Goal: Task Accomplishment & Management: Use online tool/utility

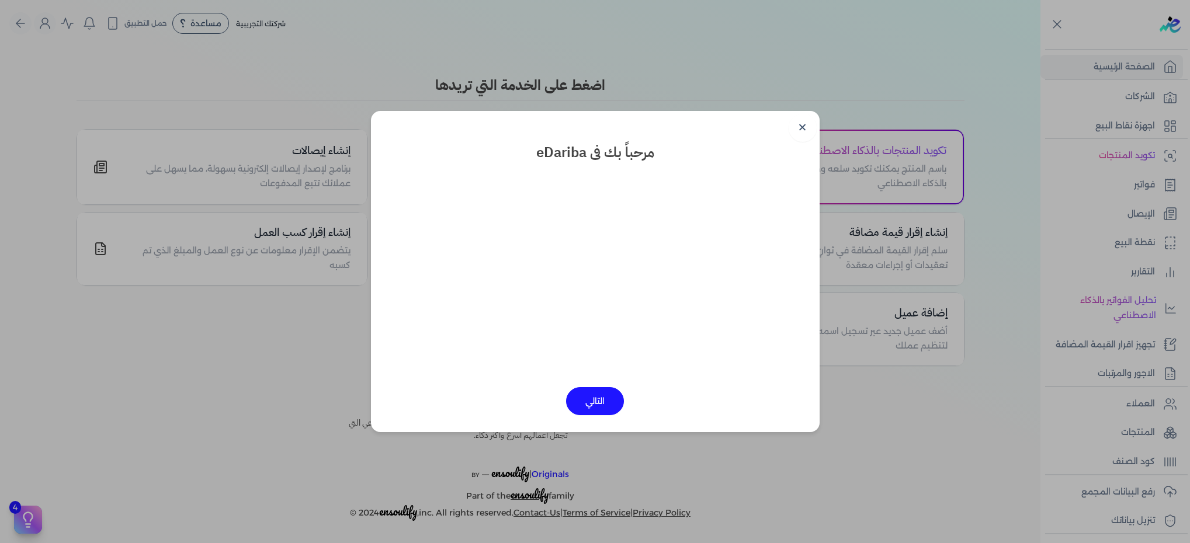
click at [586, 400] on button "التالي" at bounding box center [595, 401] width 58 height 28
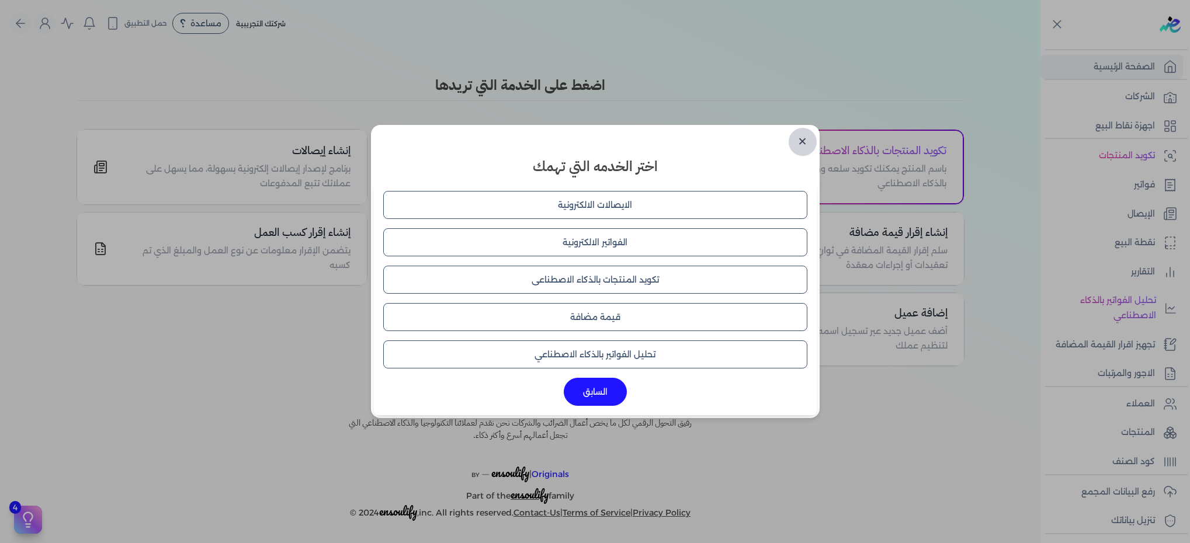
click at [798, 141] on link "✕" at bounding box center [803, 142] width 28 height 28
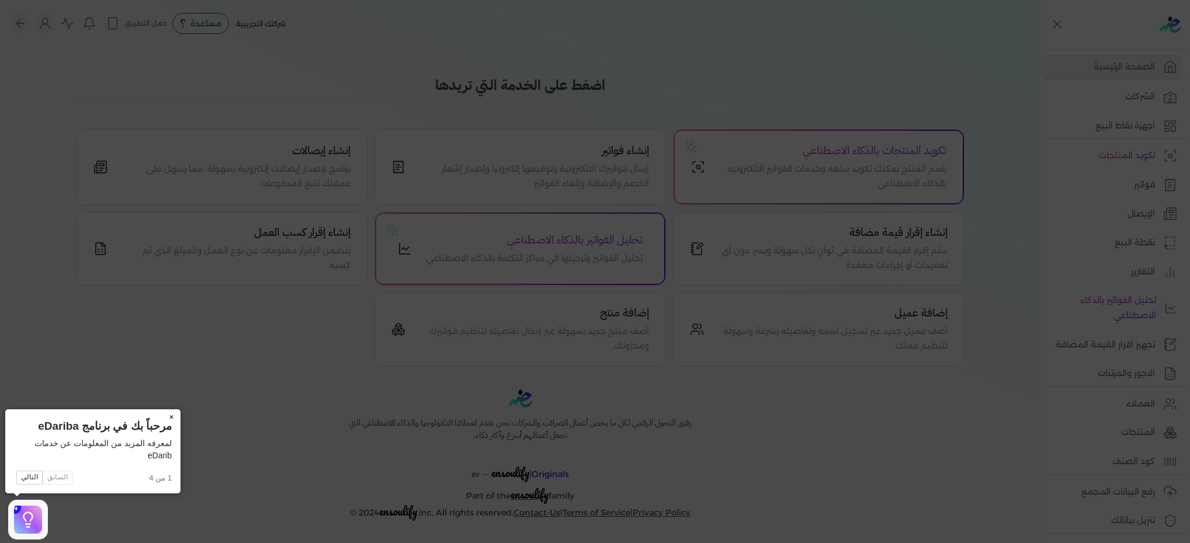
click at [143, 522] on icon at bounding box center [595, 271] width 1190 height 543
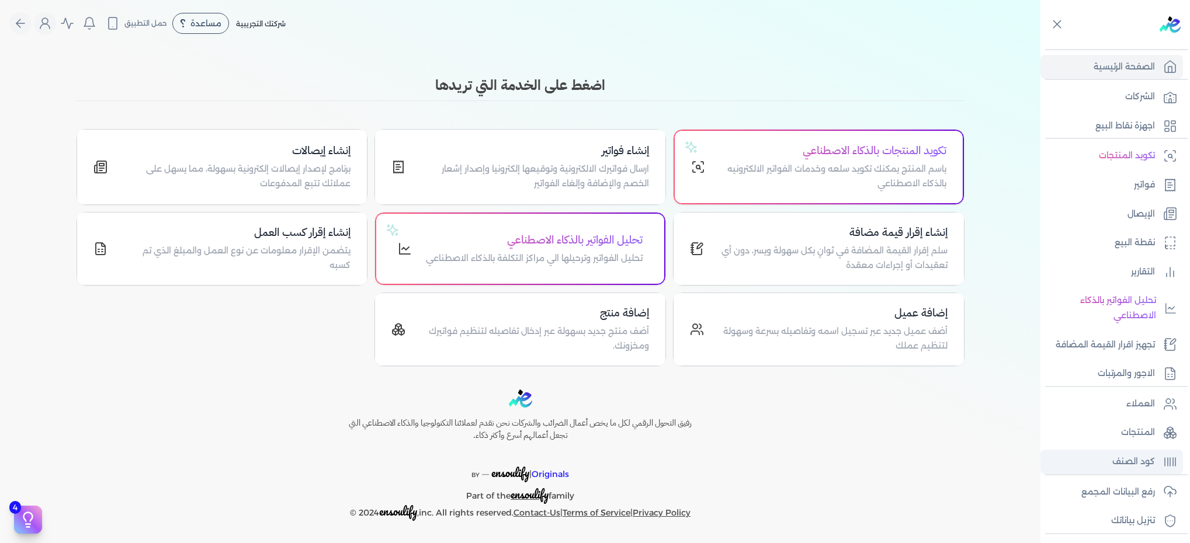
click at [1151, 455] on p "كود الصنف" at bounding box center [1134, 462] width 43 height 15
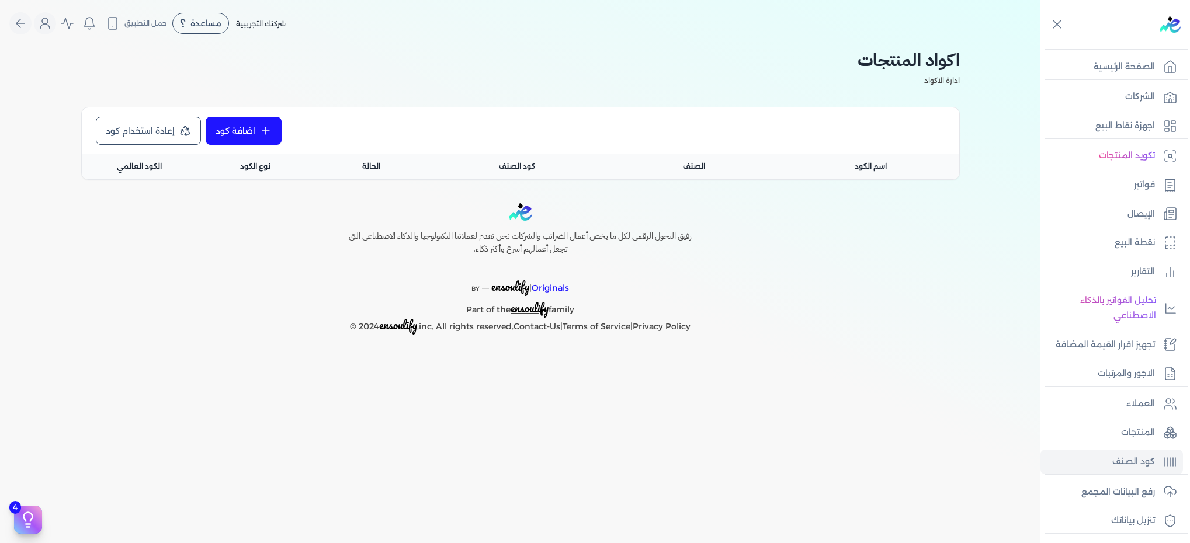
click at [242, 123] on link "اضافة كود" at bounding box center [244, 131] width 76 height 28
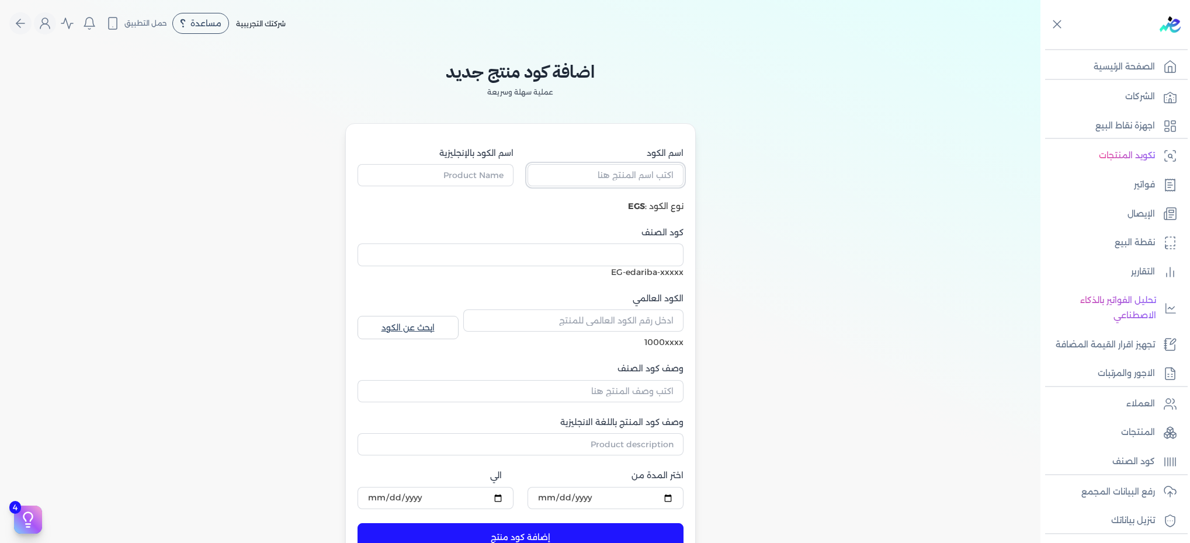
click at [612, 167] on input "اسم الكود" at bounding box center [606, 175] width 156 height 22
type input "حيوانات"
click at [358, 524] on button "إضافة كود منتج" at bounding box center [521, 538] width 326 height 28
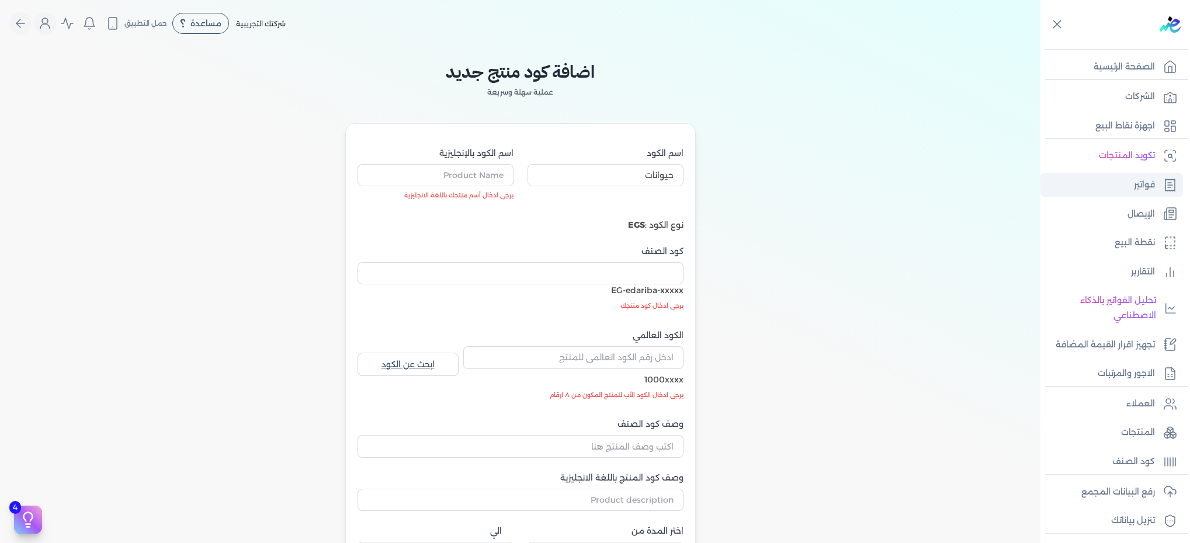
click at [1131, 186] on link "فواتير" at bounding box center [1112, 185] width 143 height 25
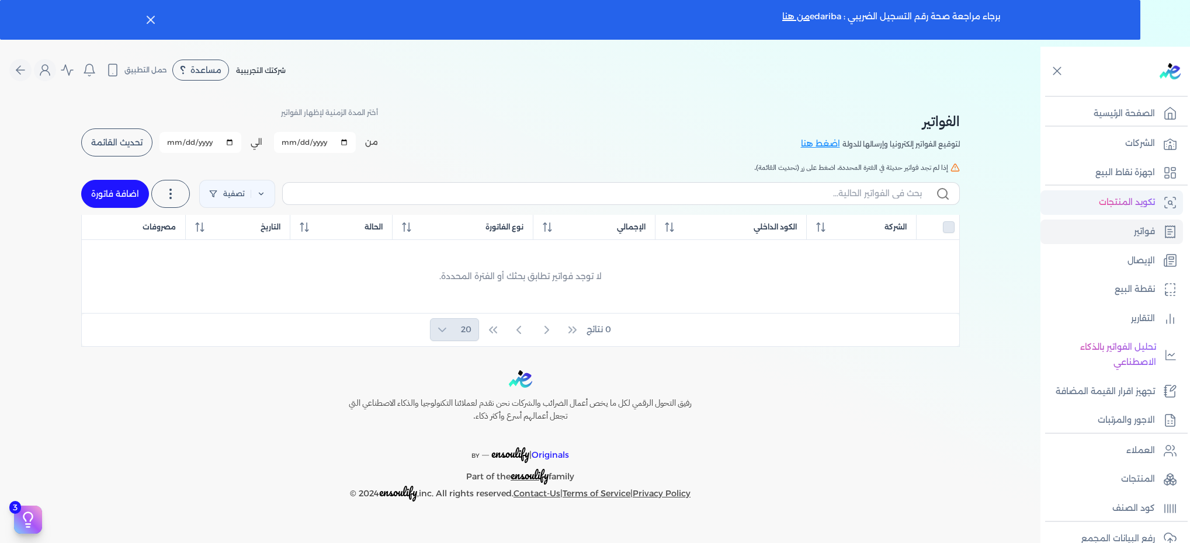
click at [1142, 200] on p "تكويد المنتجات" at bounding box center [1127, 202] width 56 height 15
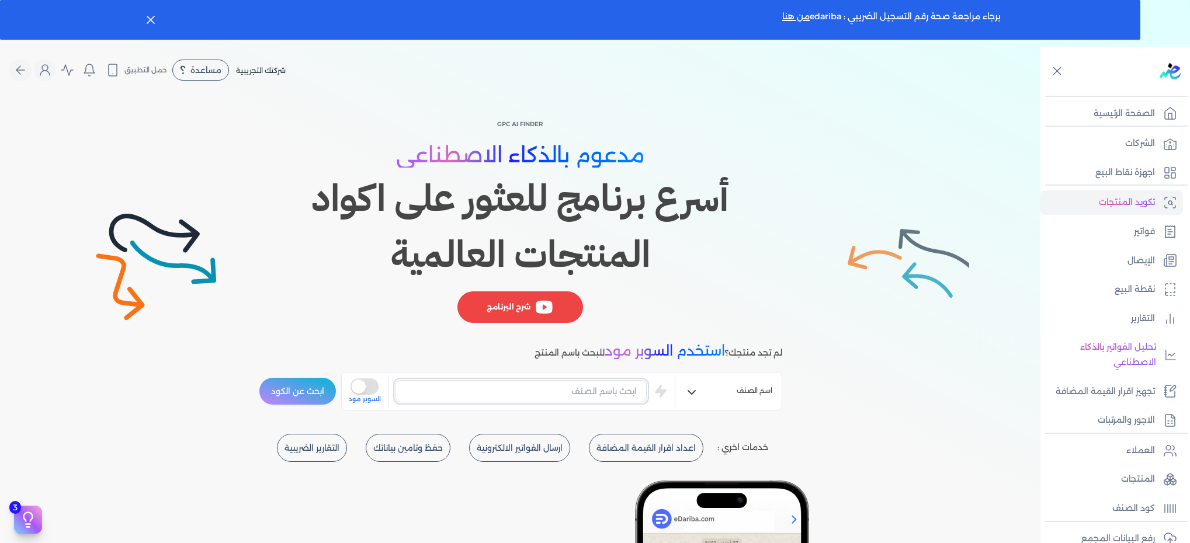
click at [597, 400] on input "text" at bounding box center [522, 391] width 252 height 22
click at [259, 377] on button "ابحث عن الكود" at bounding box center [298, 391] width 78 height 28
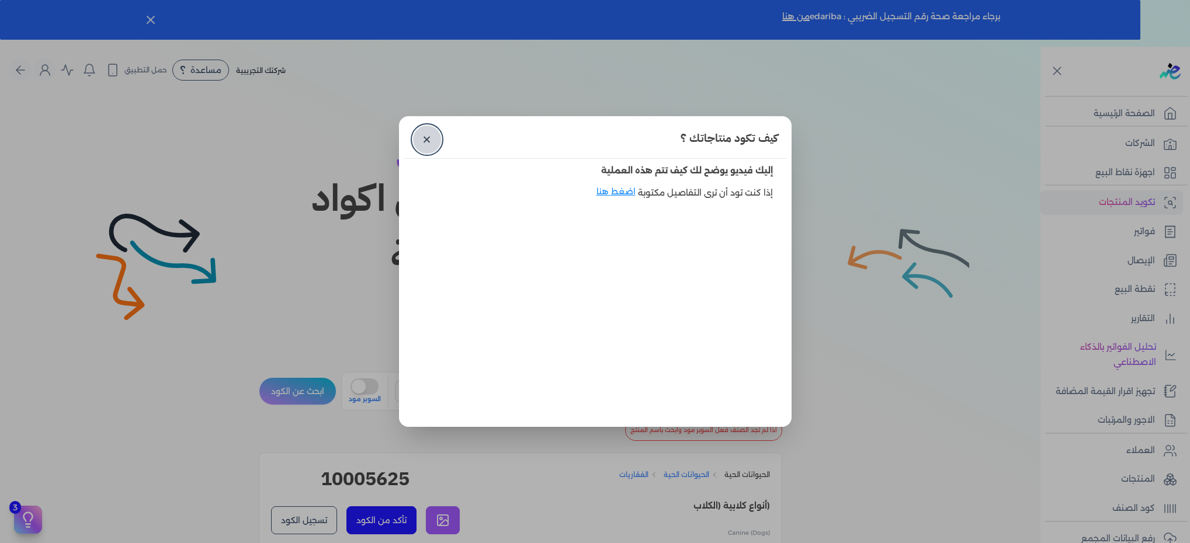
scroll to position [46, 0]
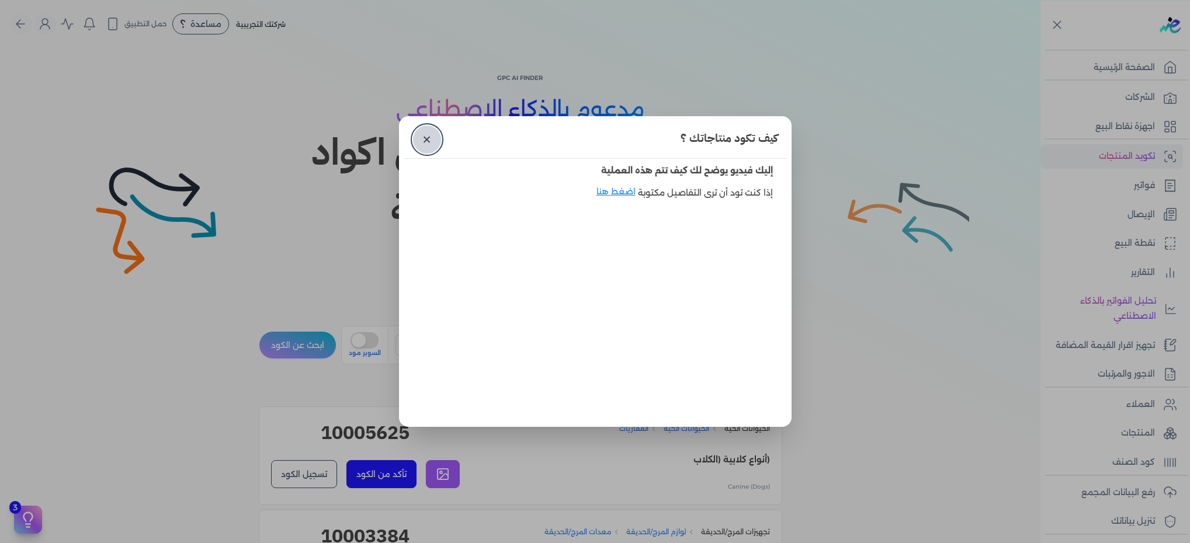
click at [424, 134] on link "✕" at bounding box center [427, 140] width 28 height 28
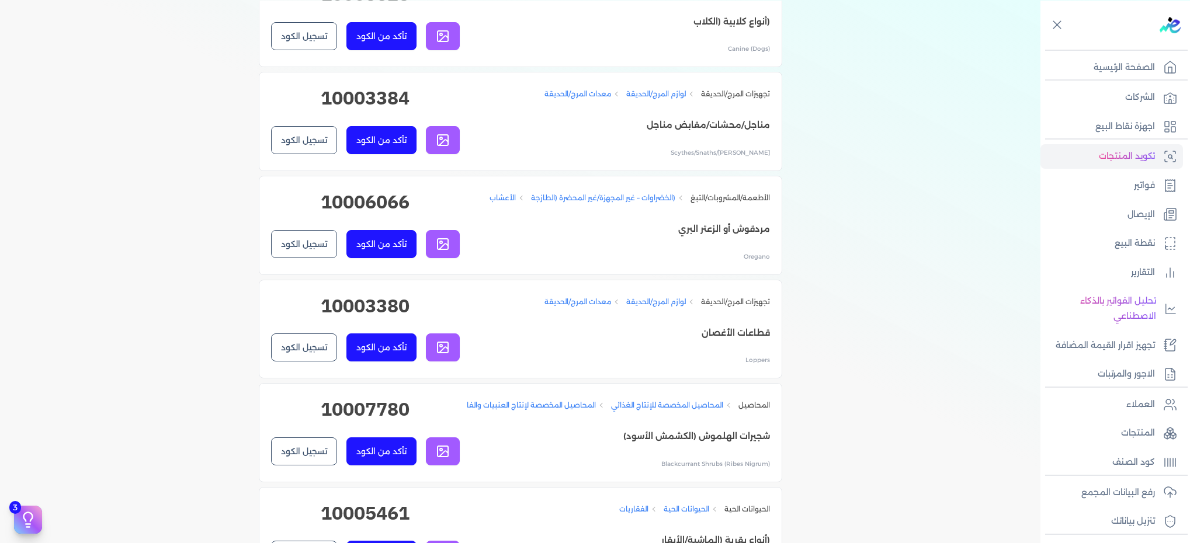
scroll to position [614, 0]
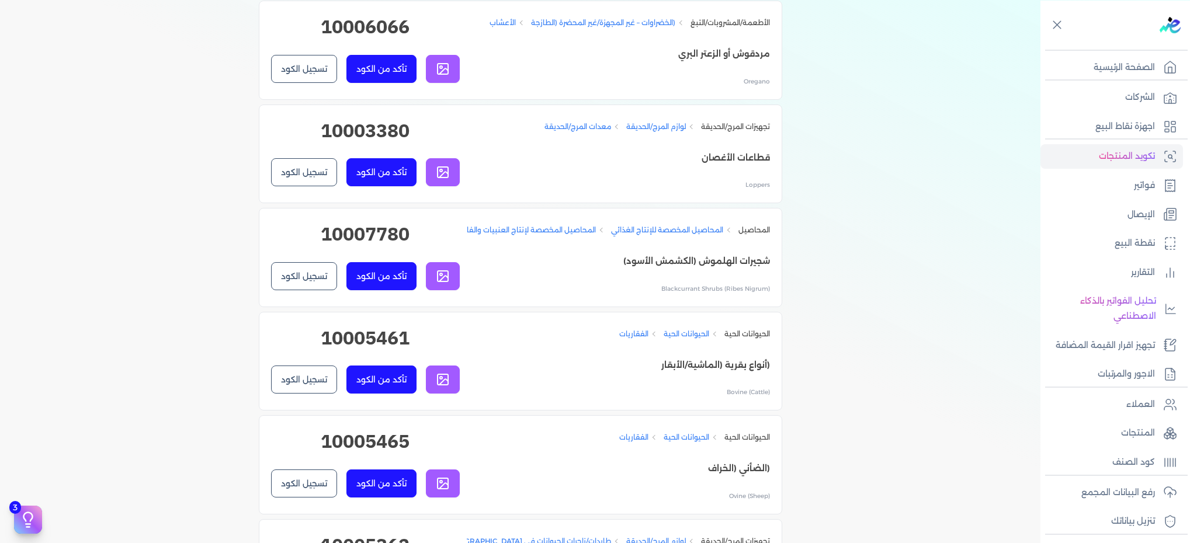
click at [361, 354] on h2 "10005461" at bounding box center [365, 342] width 189 height 37
copy h2 "10005461"
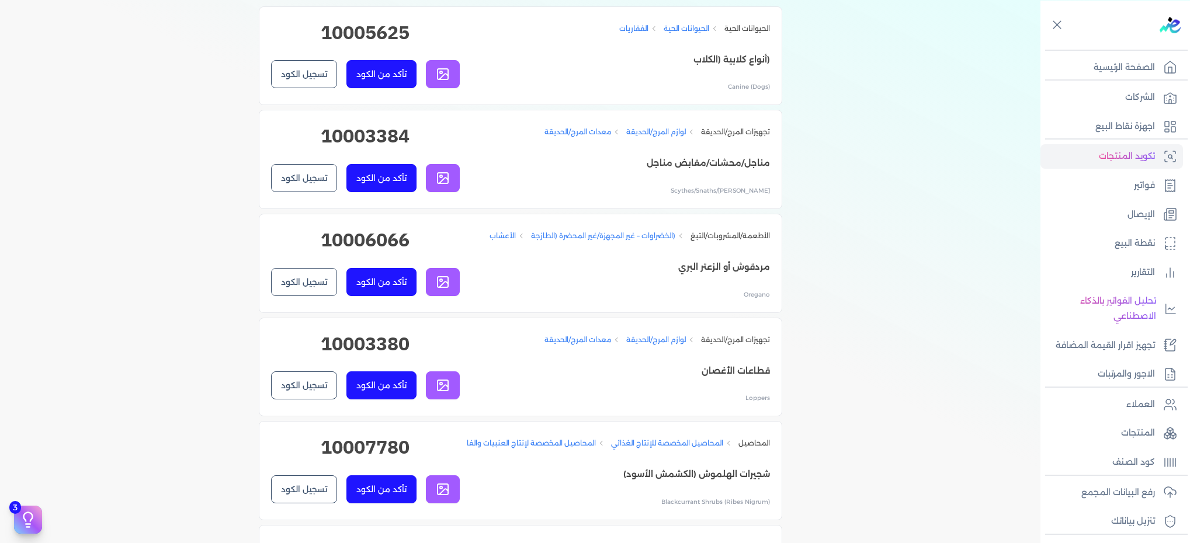
scroll to position [0, 0]
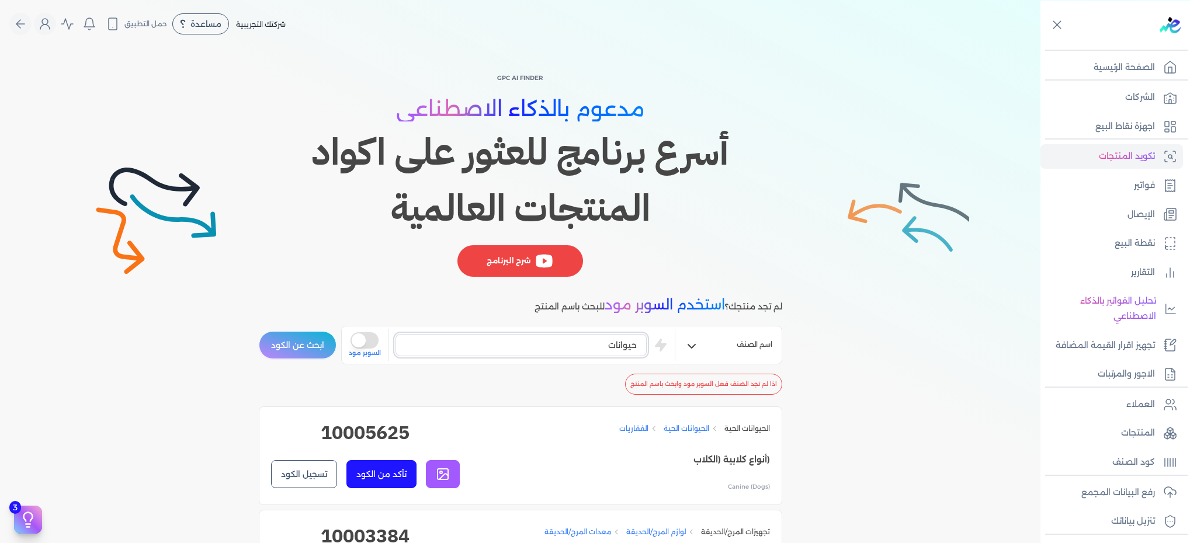
click at [601, 342] on input "حيوانات" at bounding box center [522, 345] width 252 height 22
type input "اغنام"
click at [306, 334] on button "ابحث عن الكود" at bounding box center [298, 345] width 78 height 28
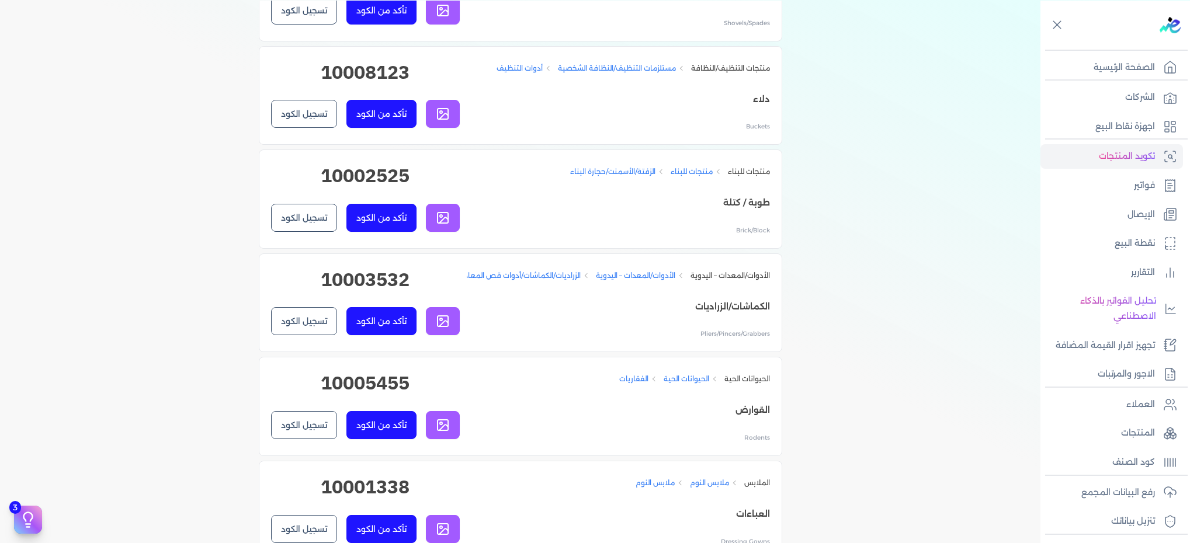
scroll to position [701, 0]
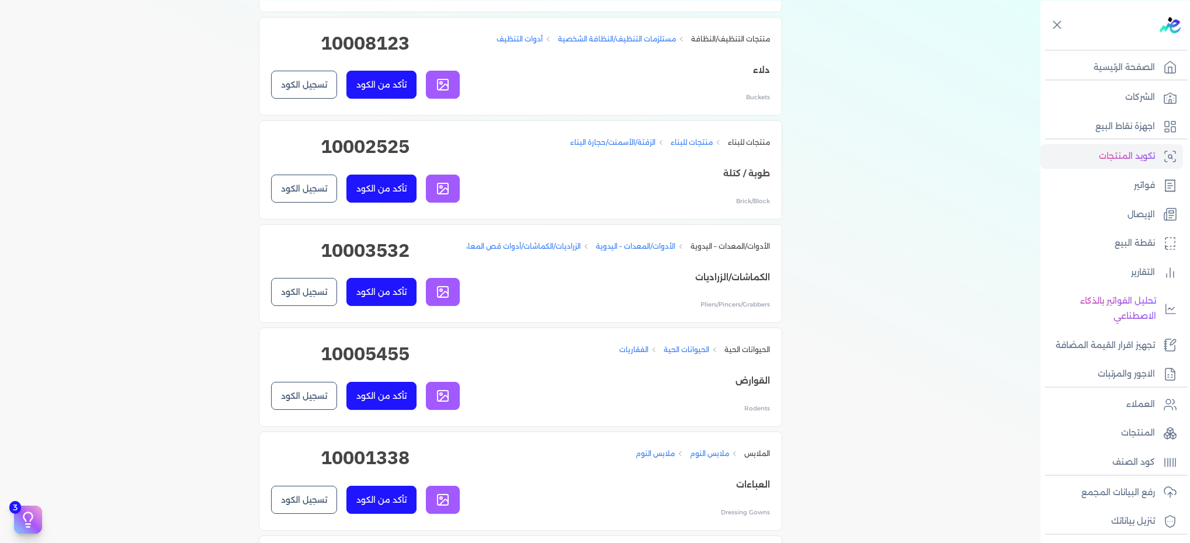
click at [395, 363] on h2 "10005455" at bounding box center [365, 358] width 189 height 37
copy h2 "10005455"
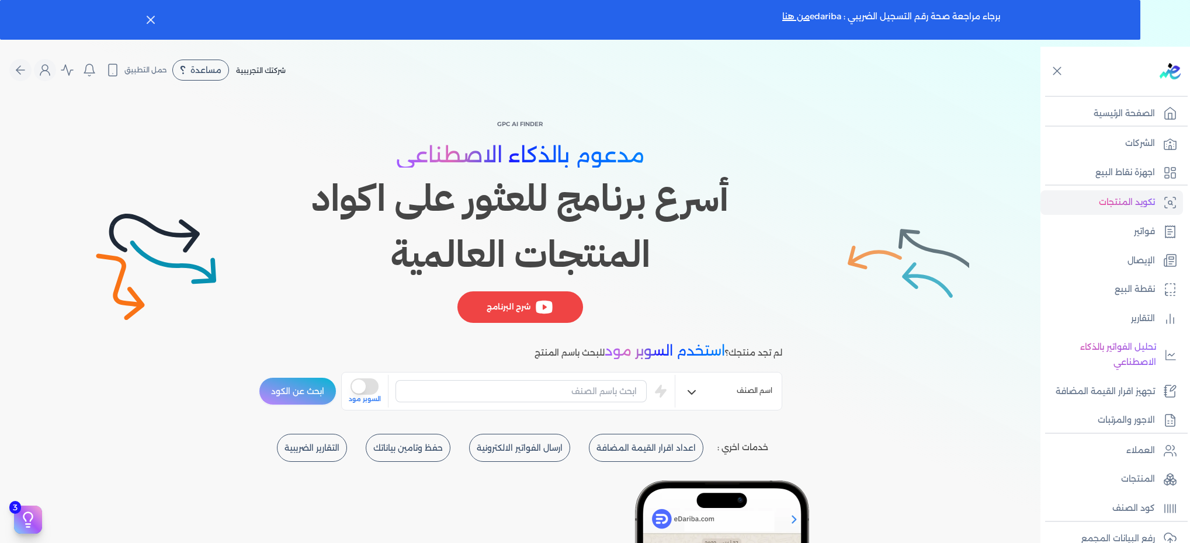
drag, startPoint x: 984, startPoint y: 0, endPoint x: 609, endPoint y: 65, distance: 380.7
click at [609, 65] on div "شركتك التجريبية مساعدة خدمة العملاء دليل المستخدم حمل التطبيق لا يوجد اشعارات م…" at bounding box center [524, 70] width 1031 height 22
